Goal: Information Seeking & Learning: Check status

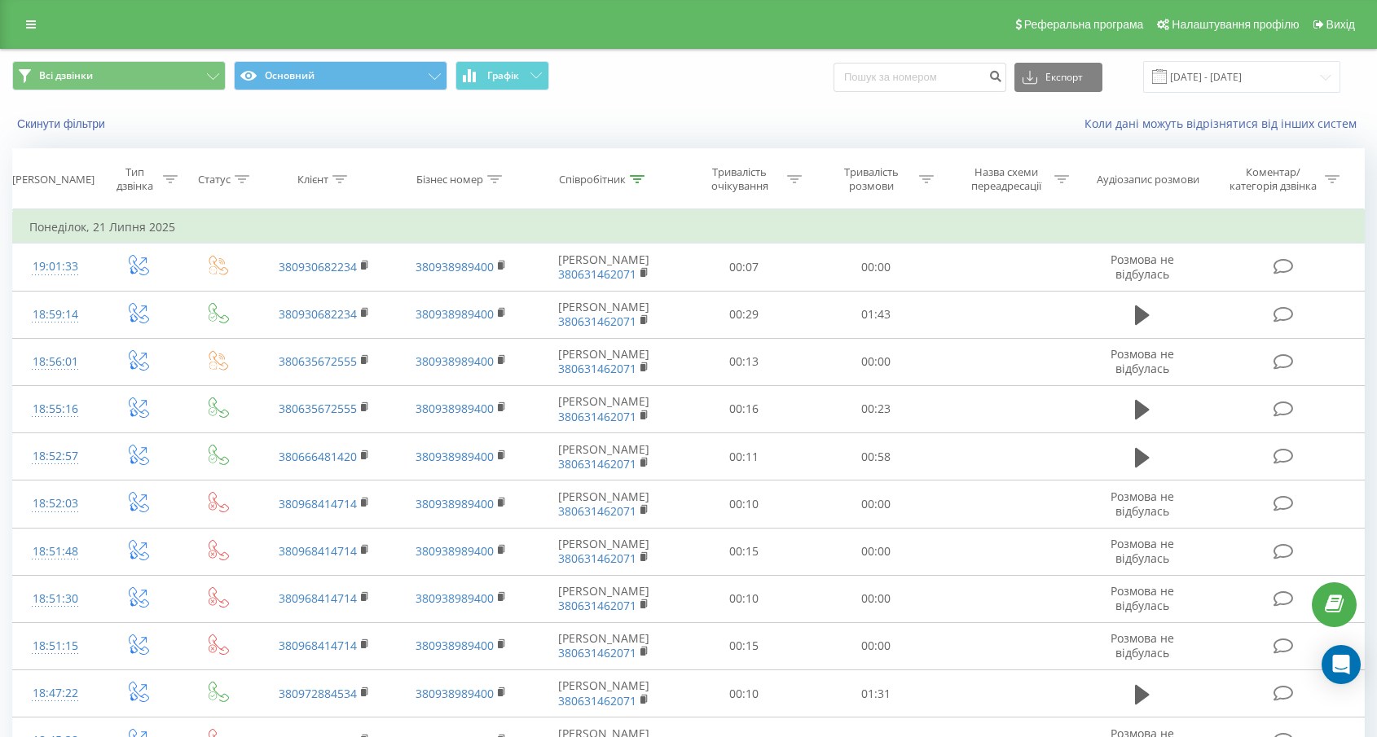
click at [1167, 77] on span at bounding box center [1159, 76] width 15 height 15
click at [1315, 82] on input "[DATE] - [DATE]" at bounding box center [1241, 77] width 197 height 32
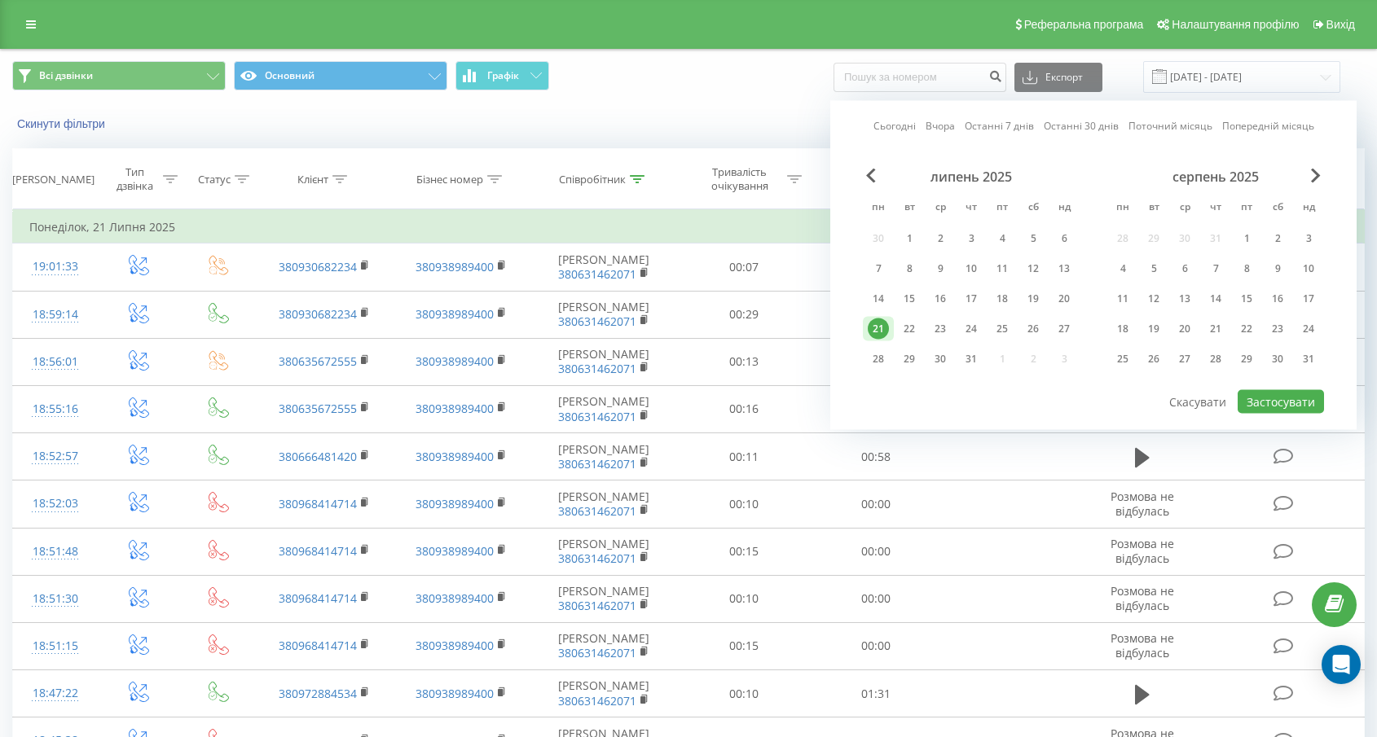
click at [1325, 182] on div "Сьогодні Вчора Останні 7 днів Останні 30 днів Поточний місяць Попередній місяць…" at bounding box center [1093, 265] width 526 height 329
click at [1319, 176] on span "Next Month" at bounding box center [1316, 176] width 10 height 15
click at [1124, 329] on div "22" at bounding box center [1122, 329] width 21 height 21
click at [1246, 397] on button "Застосувати" at bounding box center [1280, 402] width 86 height 24
type input "[DATE] - [DATE]"
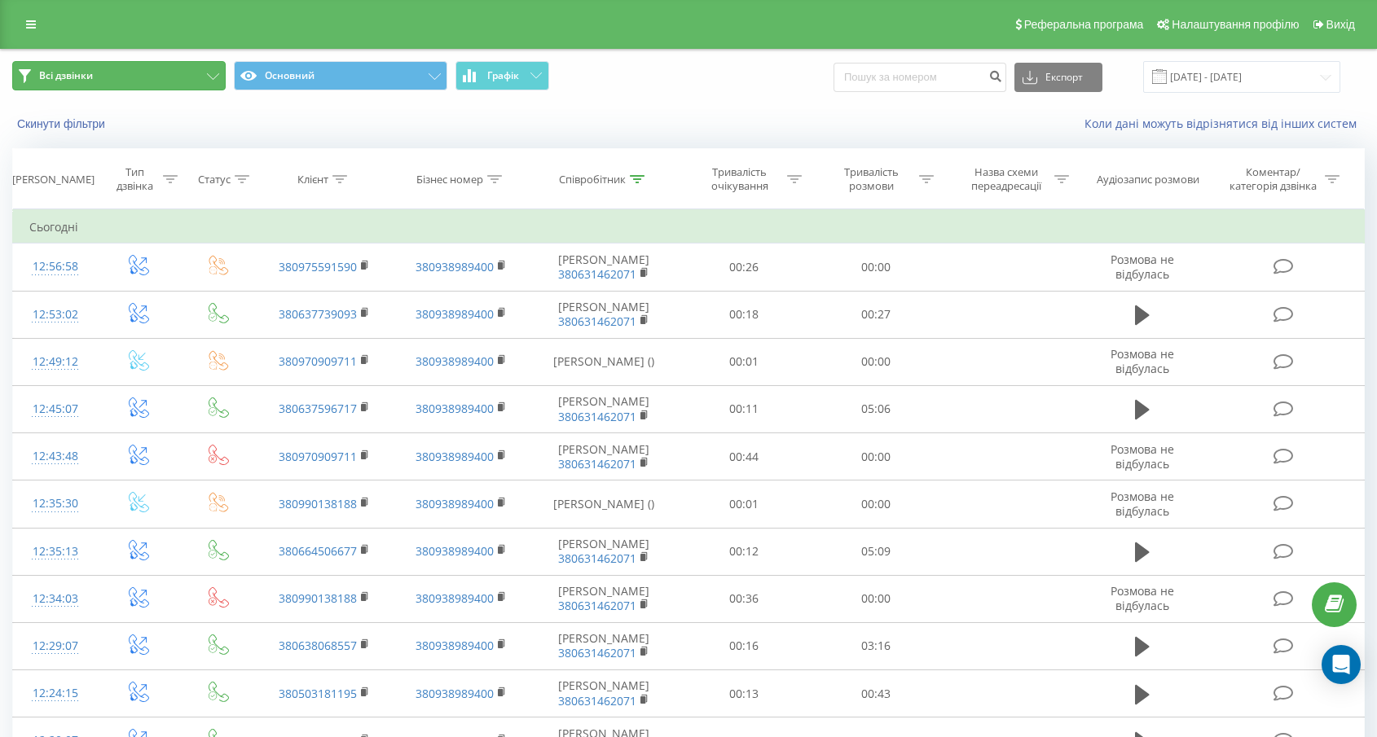
click at [182, 90] on button "Всі дзвінки" at bounding box center [118, 75] width 213 height 29
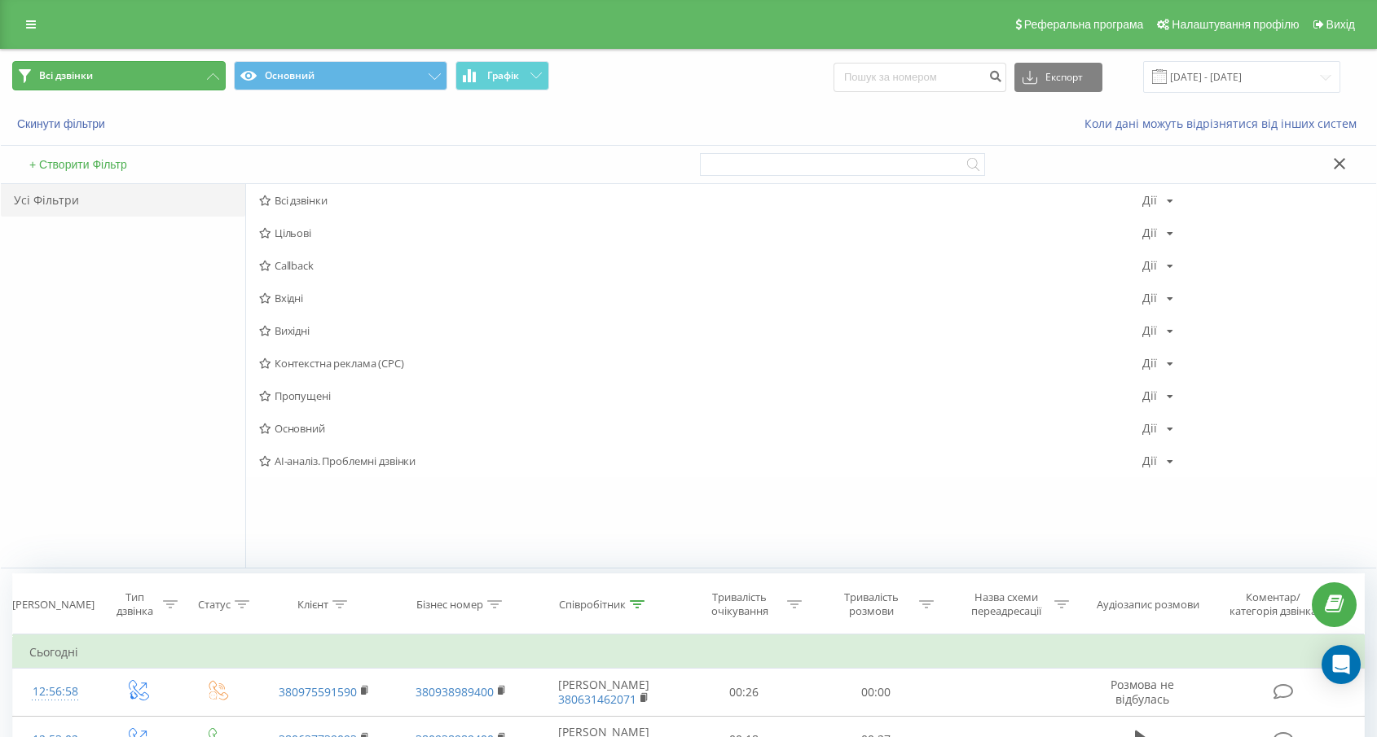
click at [182, 90] on button "Всі дзвінки" at bounding box center [118, 75] width 213 height 29
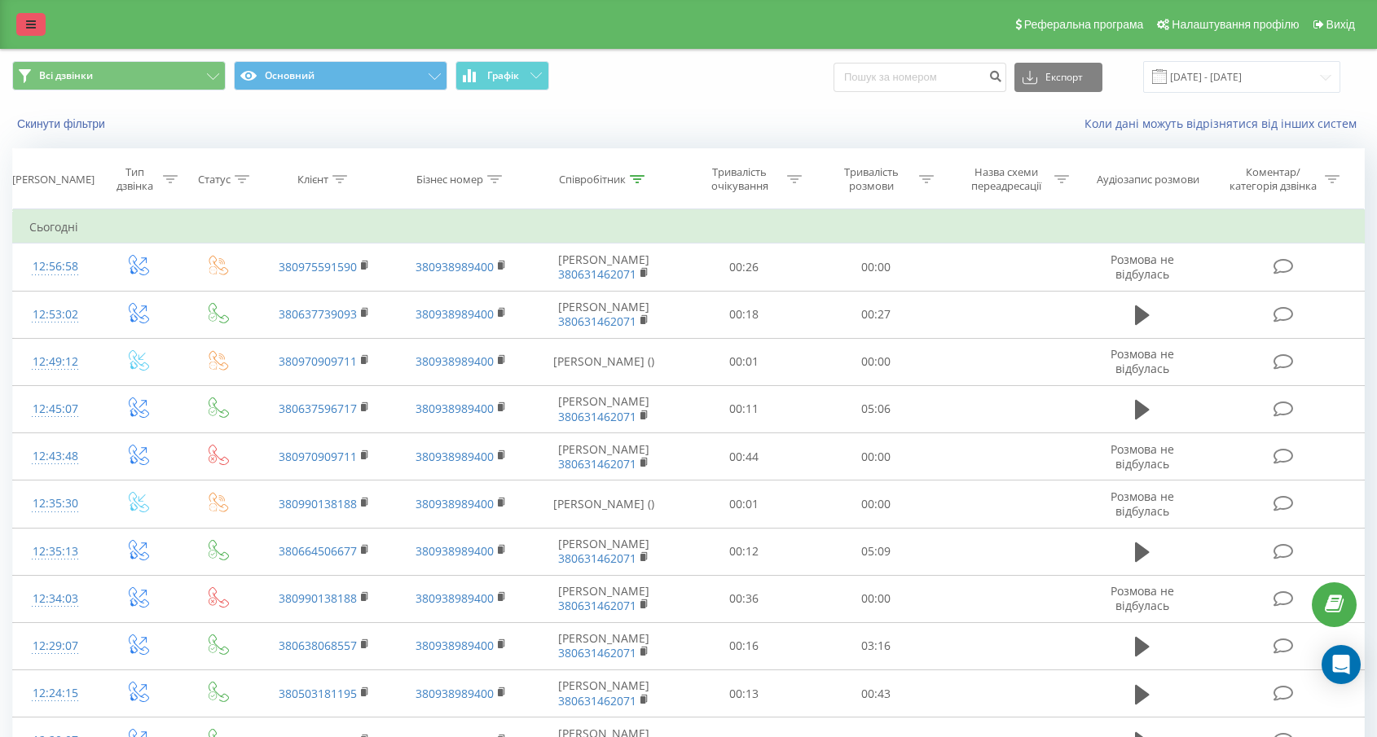
click at [31, 29] on icon at bounding box center [31, 24] width 10 height 11
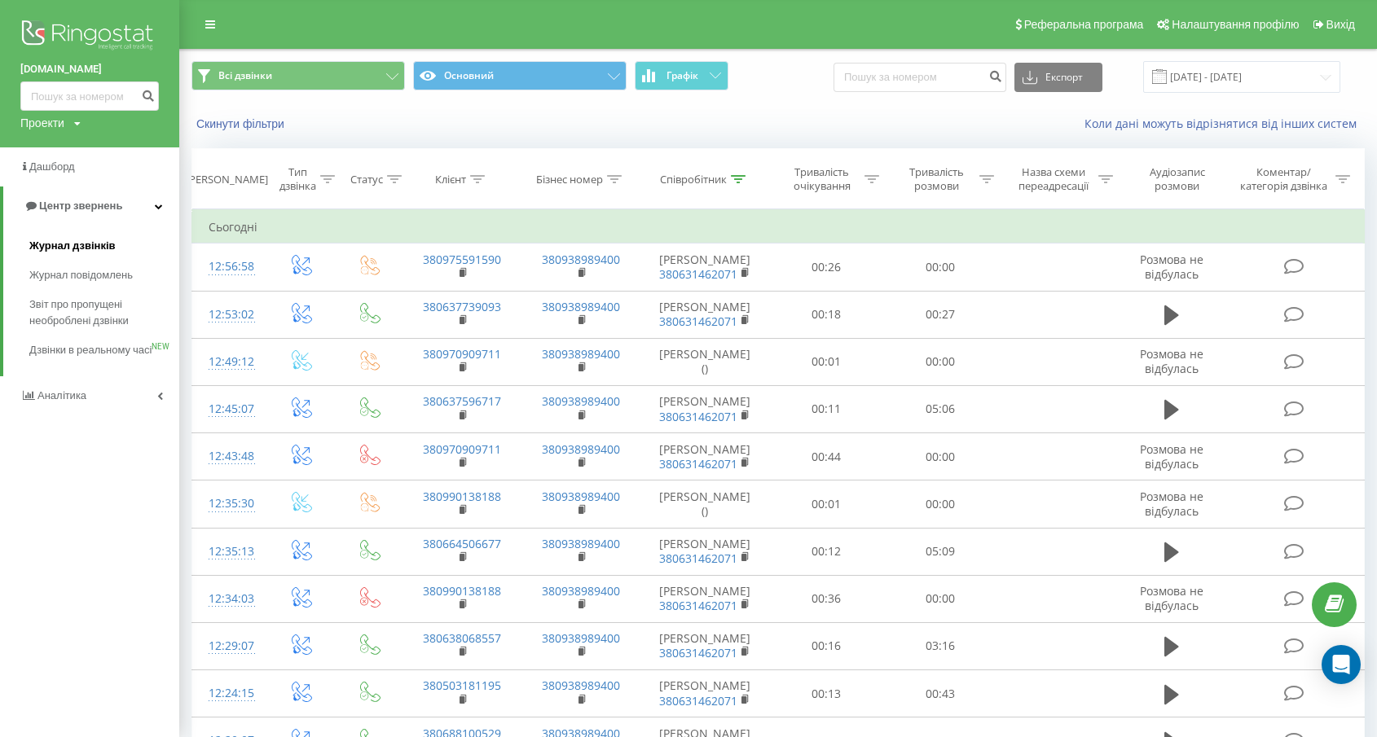
click at [91, 238] on link "Журнал дзвінків" at bounding box center [104, 245] width 150 height 29
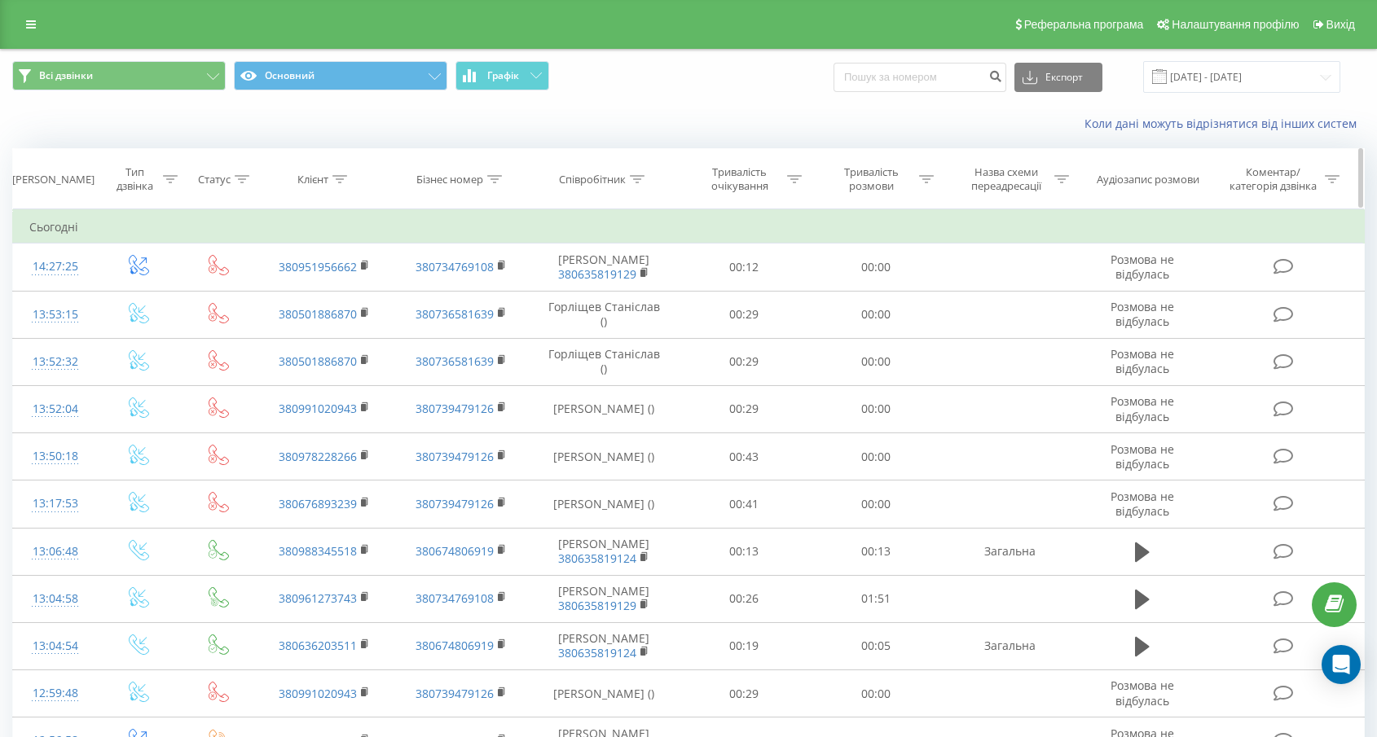
click at [600, 196] on th "Співробітник" at bounding box center [603, 179] width 147 height 60
click at [602, 188] on th "Співробітник" at bounding box center [603, 179] width 147 height 60
click at [601, 176] on div "Співробітник" at bounding box center [592, 180] width 67 height 14
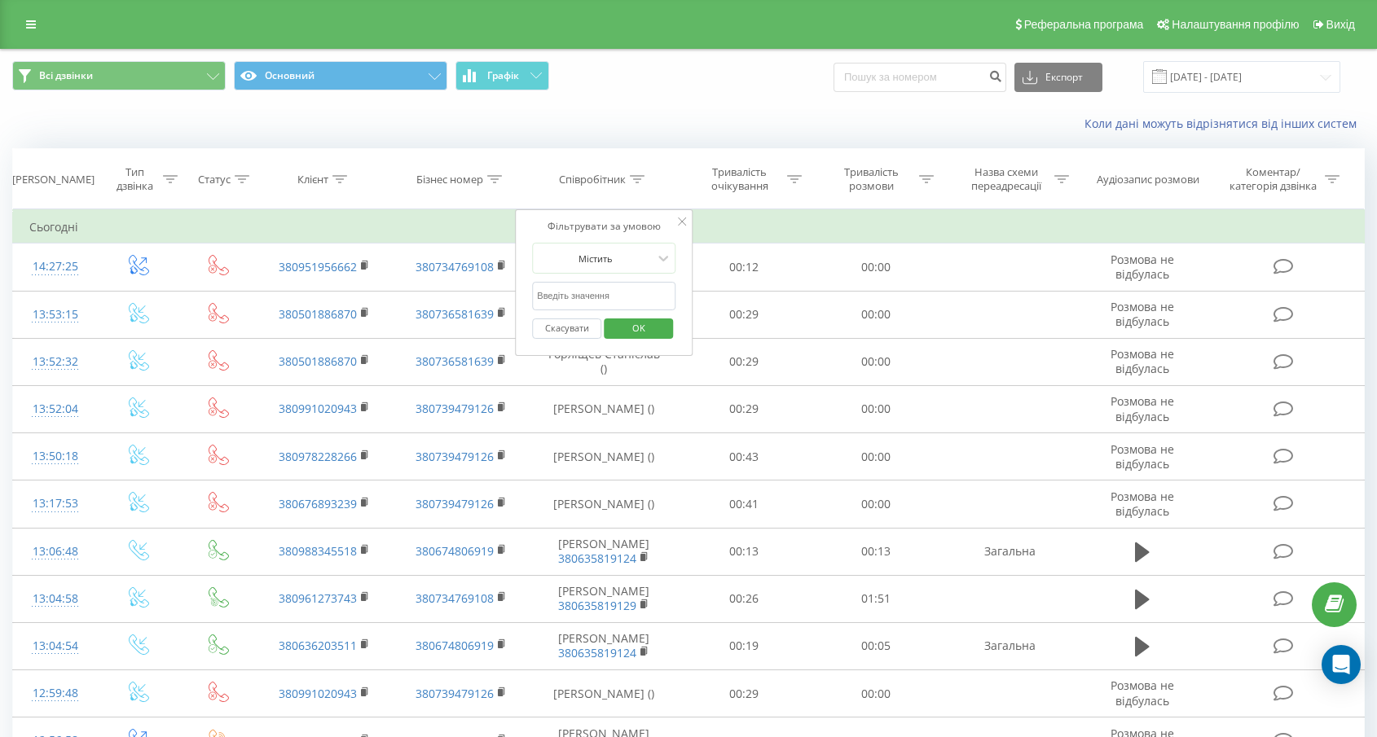
click at [585, 285] on input "text" at bounding box center [603, 296] width 143 height 29
type input "[PERSON_NAME]"
click at [627, 339] on span "OK" at bounding box center [639, 327] width 46 height 25
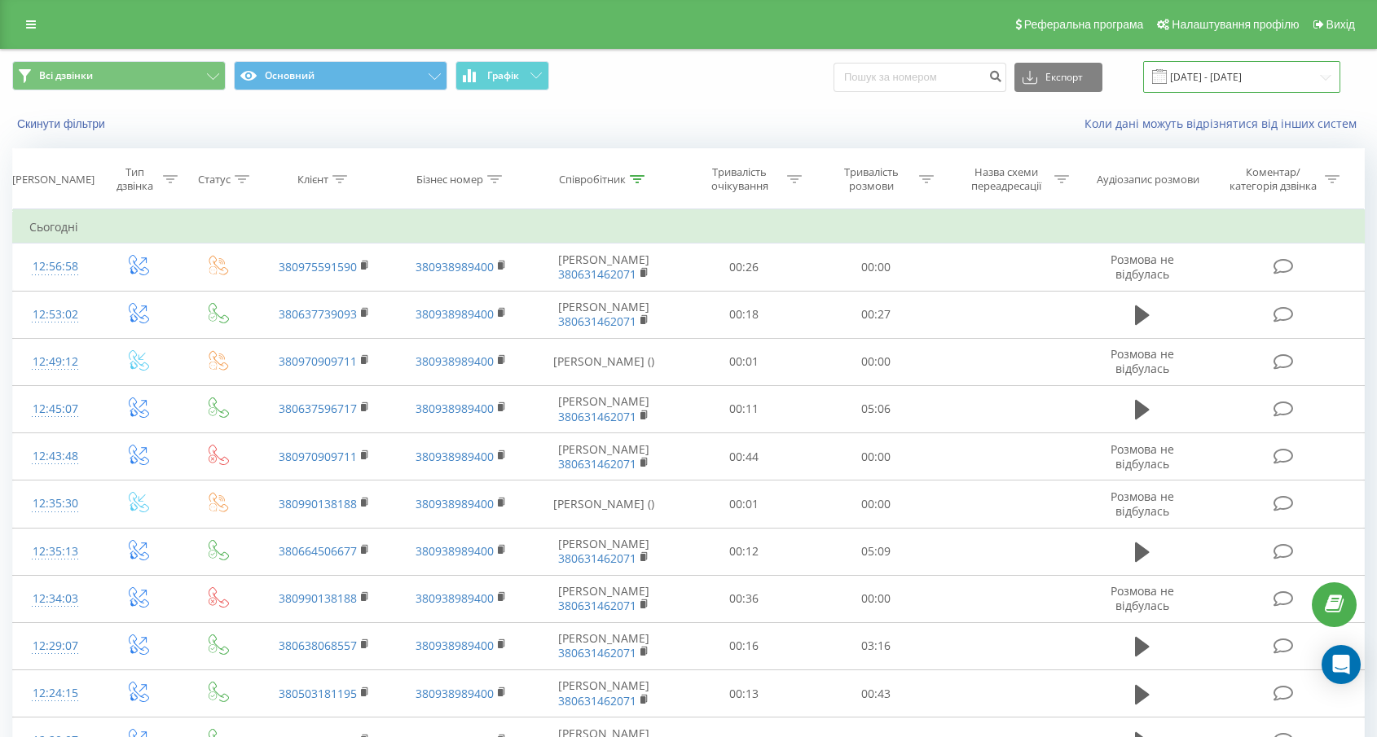
click at [1308, 72] on input "22.08.2025 - 22.09.2025" at bounding box center [1241, 77] width 197 height 32
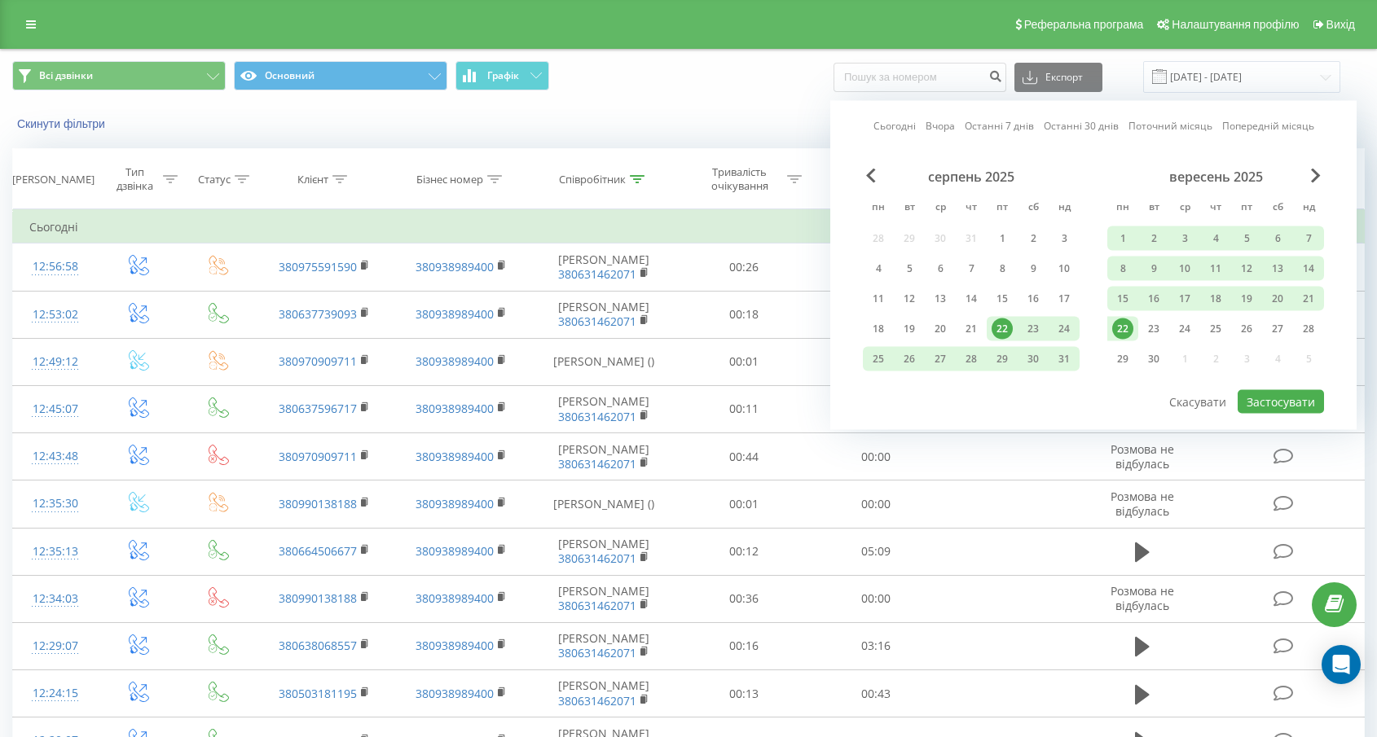
click at [1123, 326] on div "22" at bounding box center [1122, 329] width 21 height 21
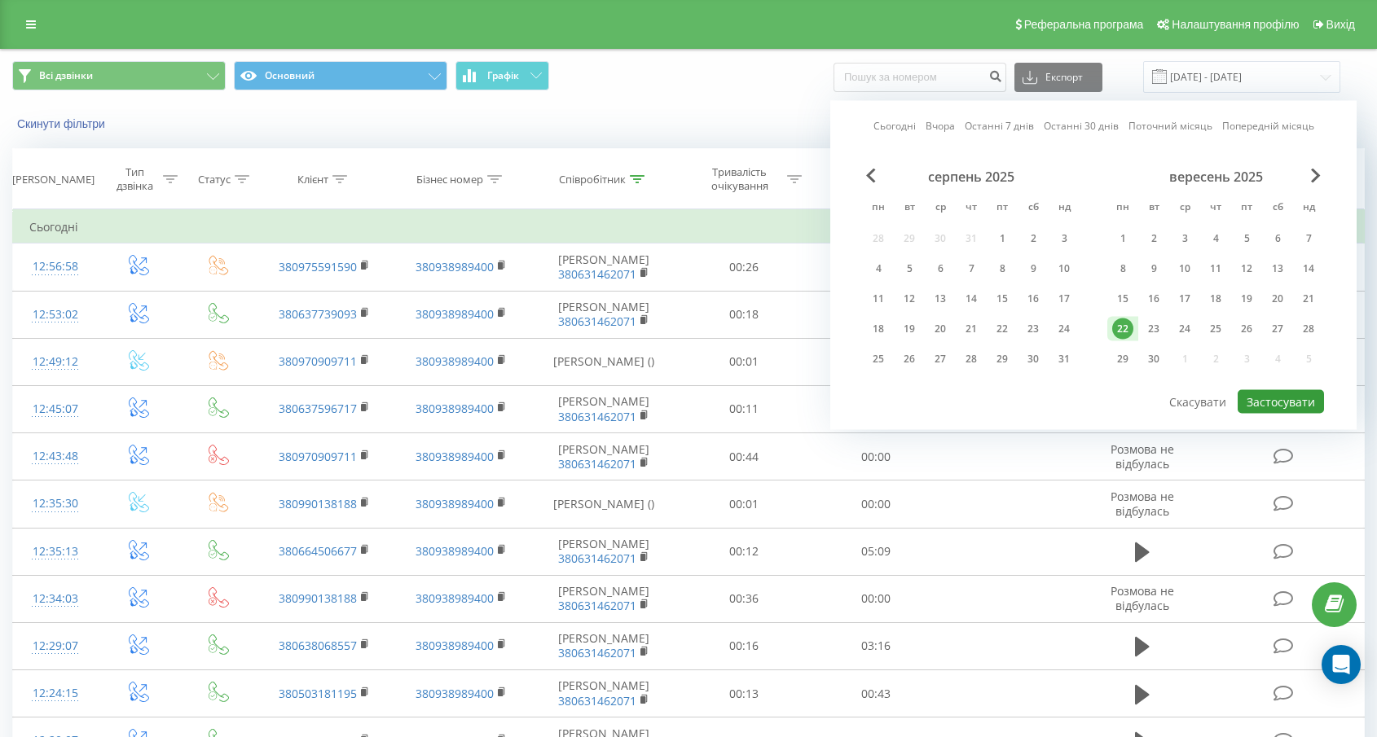
click at [1274, 398] on button "Застосувати" at bounding box center [1280, 402] width 86 height 24
type input "[DATE] - [DATE]"
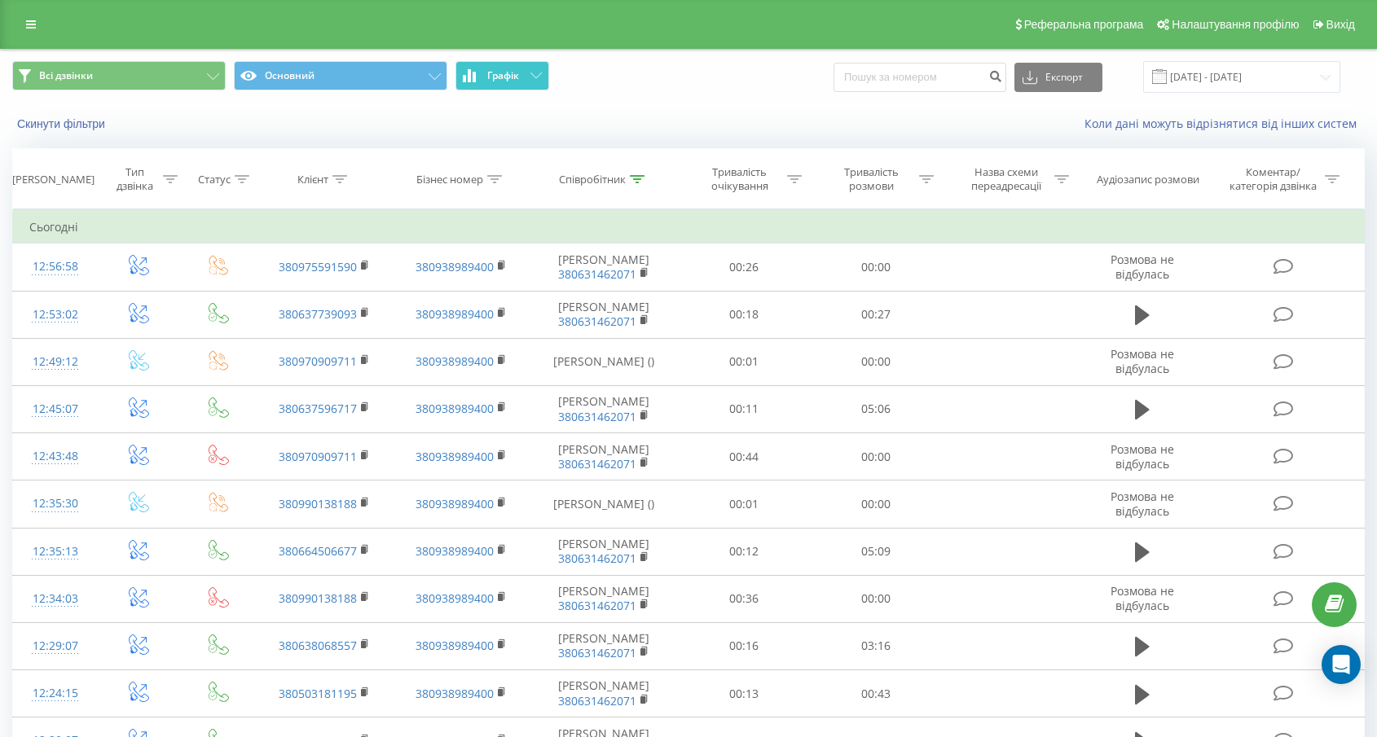
click at [530, 73] on icon at bounding box center [535, 76] width 11 height 6
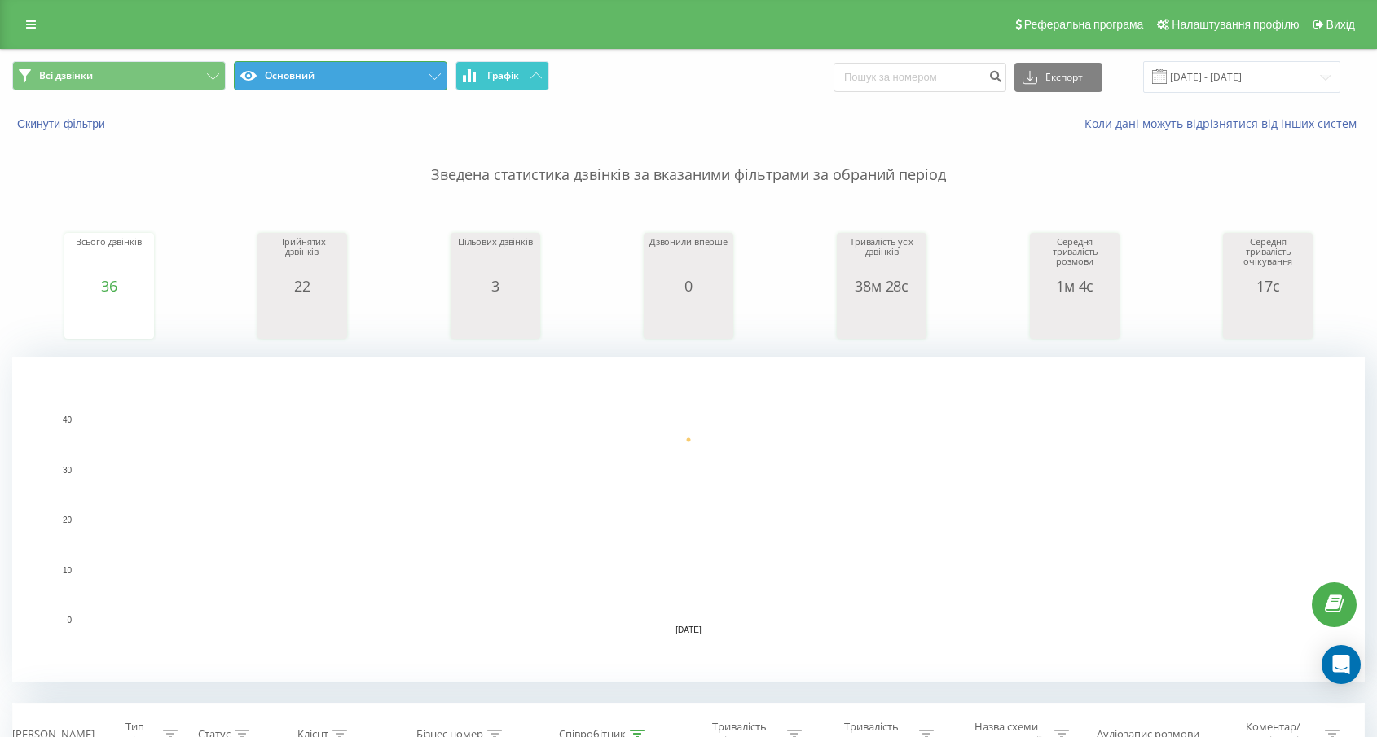
click at [438, 81] on button "Основний" at bounding box center [340, 75] width 213 height 29
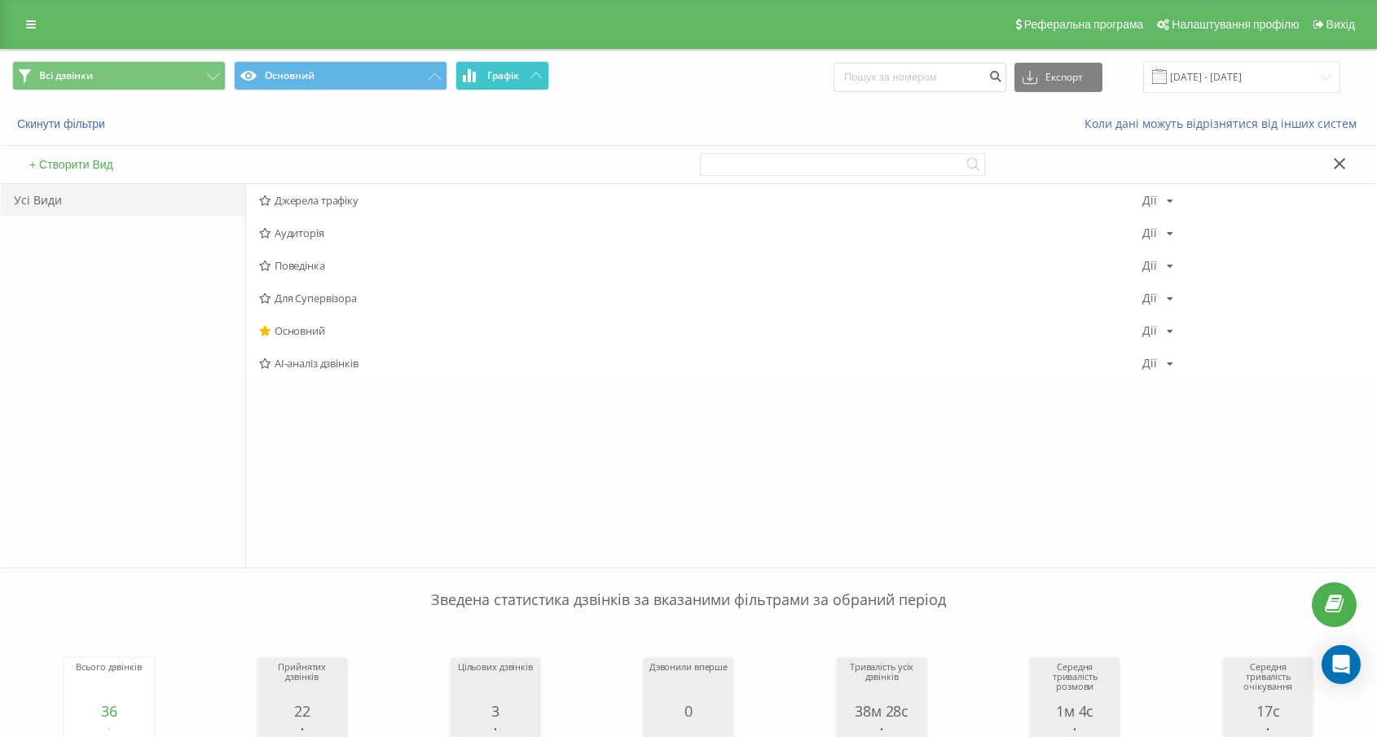
click at [621, 81] on span "Всі дзвінки Основний Графік" at bounding box center [344, 77] width 664 height 32
click at [633, 105] on div "Скинути фільтри Коли дані можуть відрізнятися вiд інших систем" at bounding box center [688, 123] width 1375 height 39
click at [1332, 322] on div "Основний Дії Редагувати Копіювати Видалити За замовчуванням Поділитися" at bounding box center [811, 330] width 1130 height 33
click at [1336, 171] on button at bounding box center [1340, 164] width 24 height 17
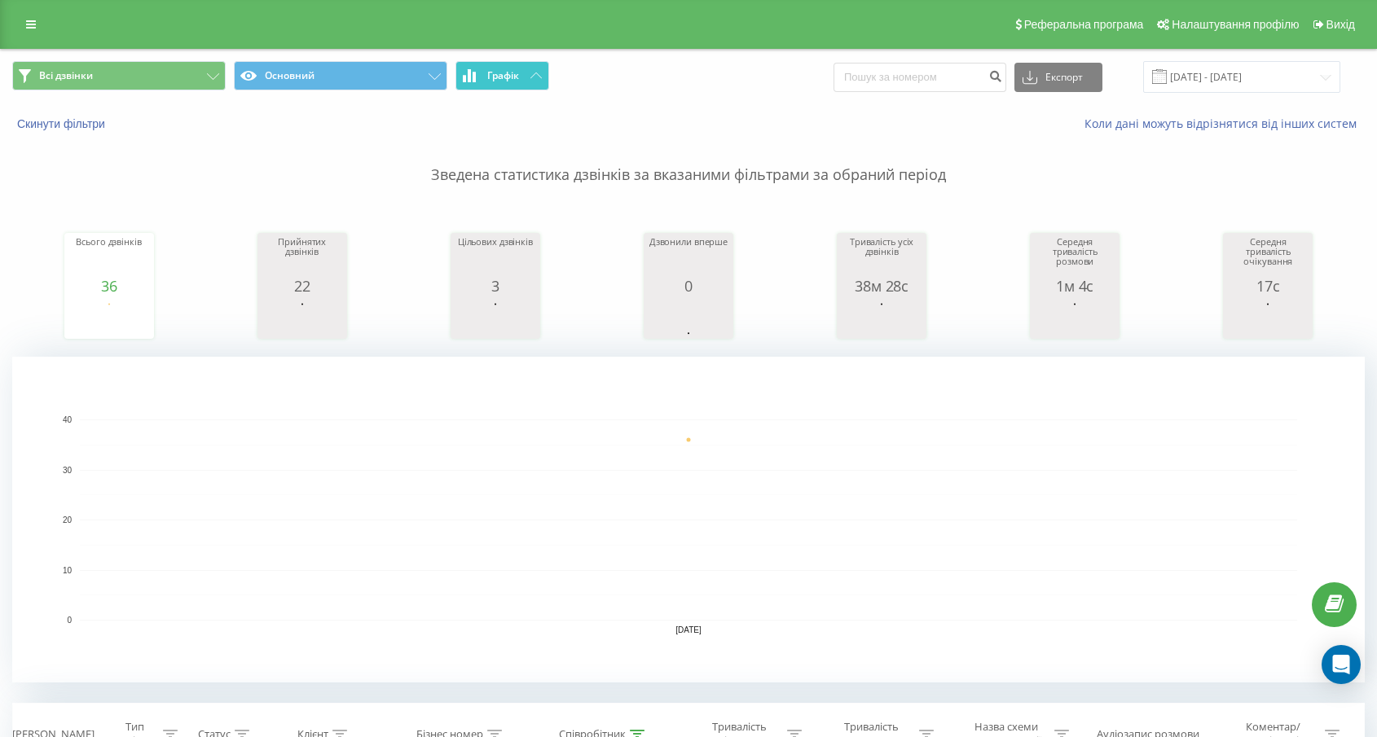
scroll to position [6, 0]
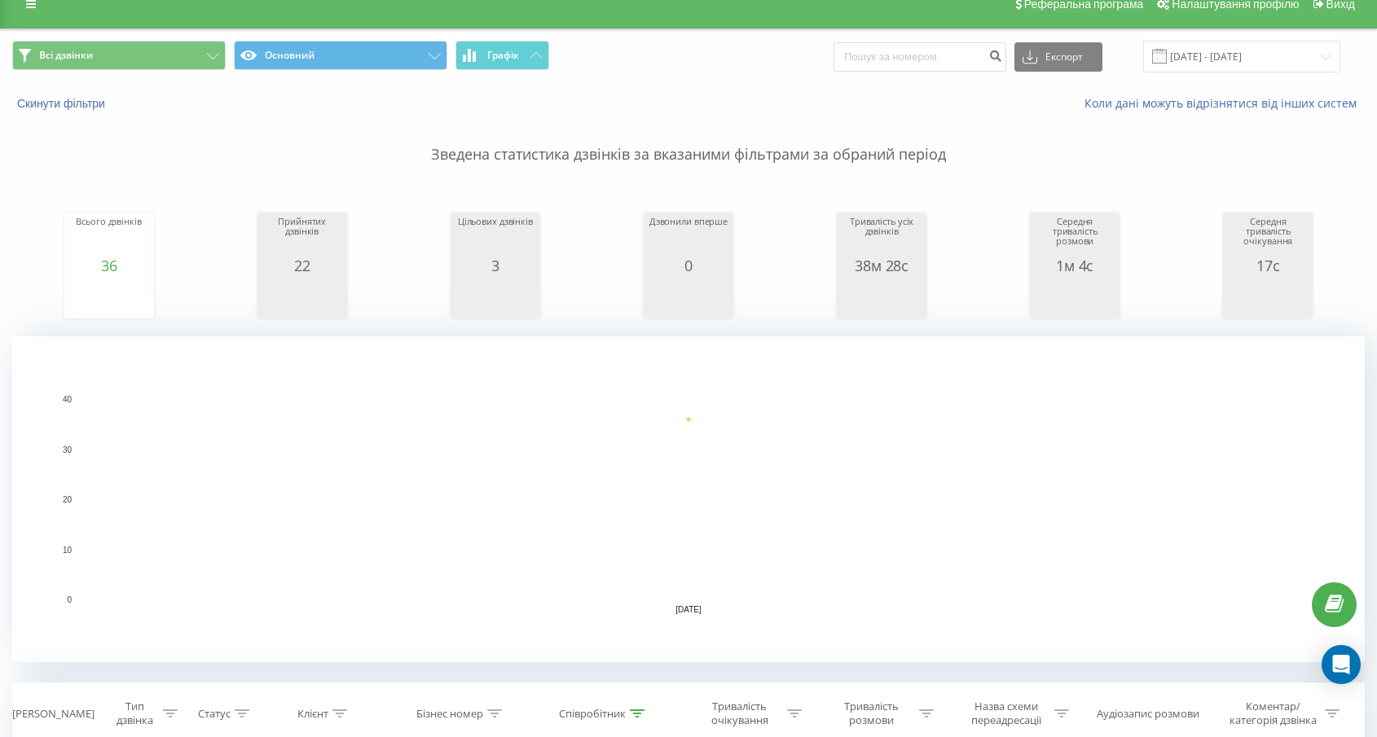
scroll to position [25, 0]
